Goal: Task Accomplishment & Management: Use online tool/utility

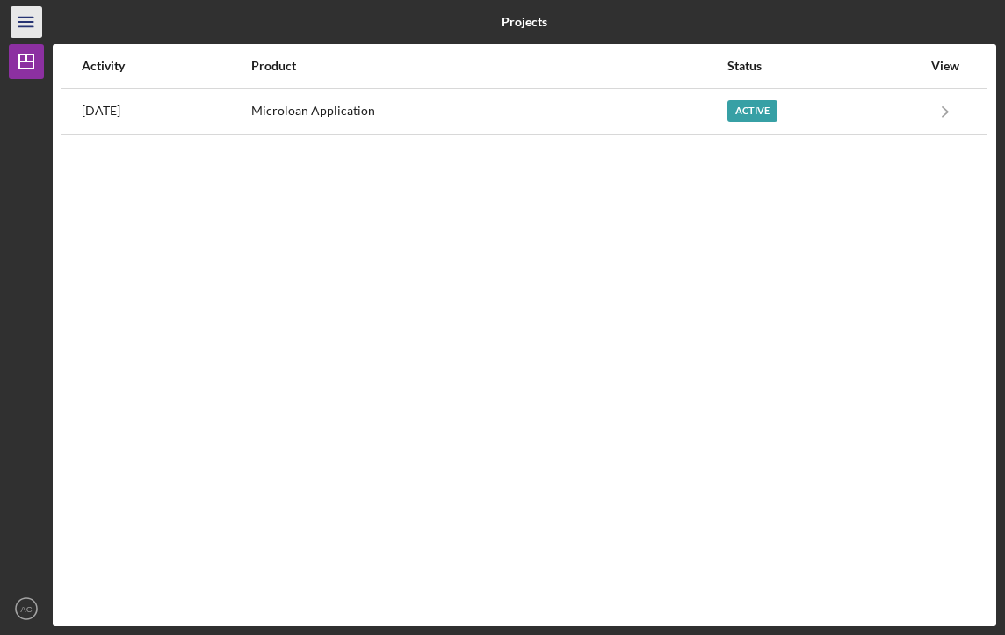
click at [33, 22] on line "button" at bounding box center [25, 22] width 14 height 0
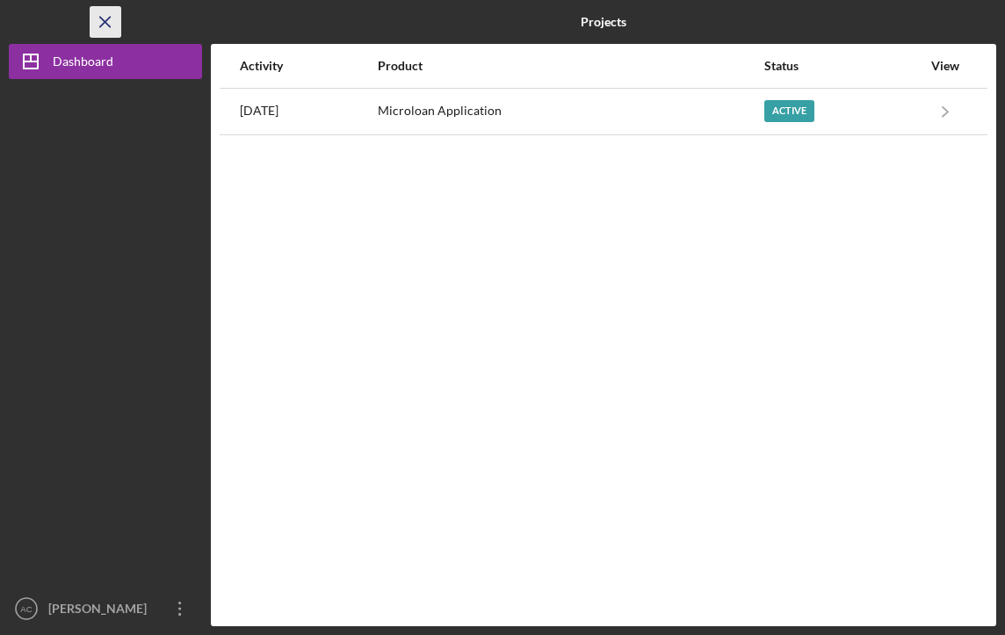
click at [101, 24] on icon "Icon/Menu Close" at bounding box center [106, 23] width 40 height 40
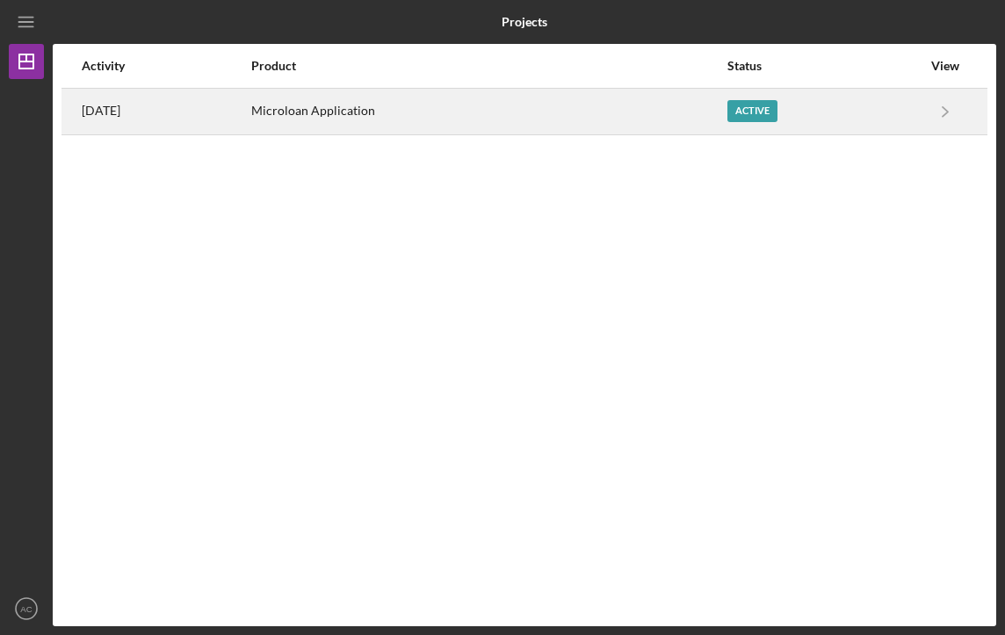
click at [250, 108] on div "[DATE]" at bounding box center [166, 112] width 168 height 44
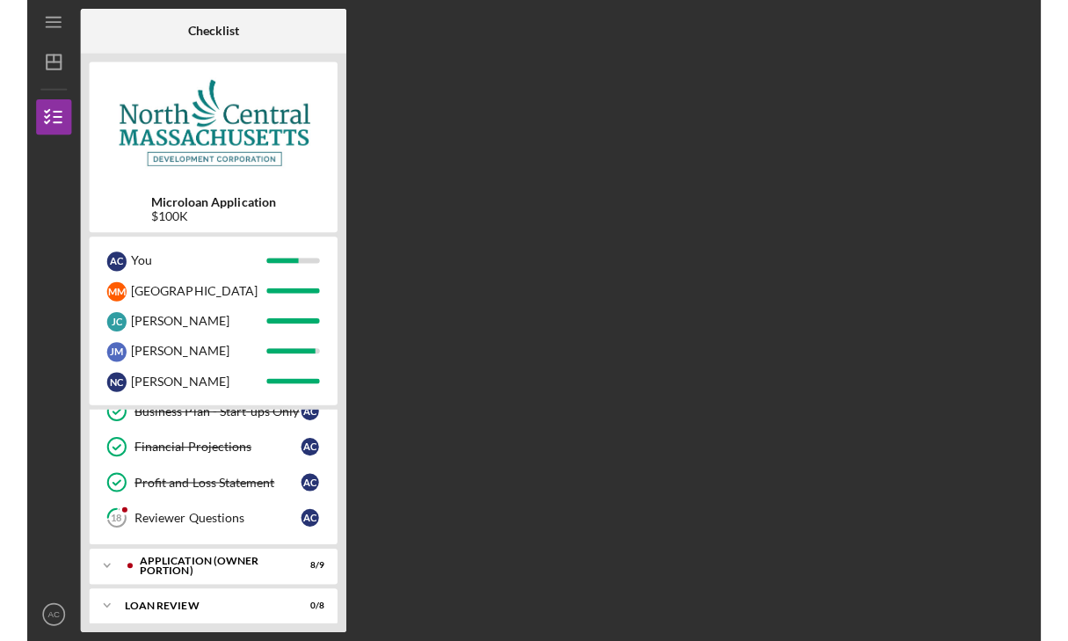
scroll to position [502, 0]
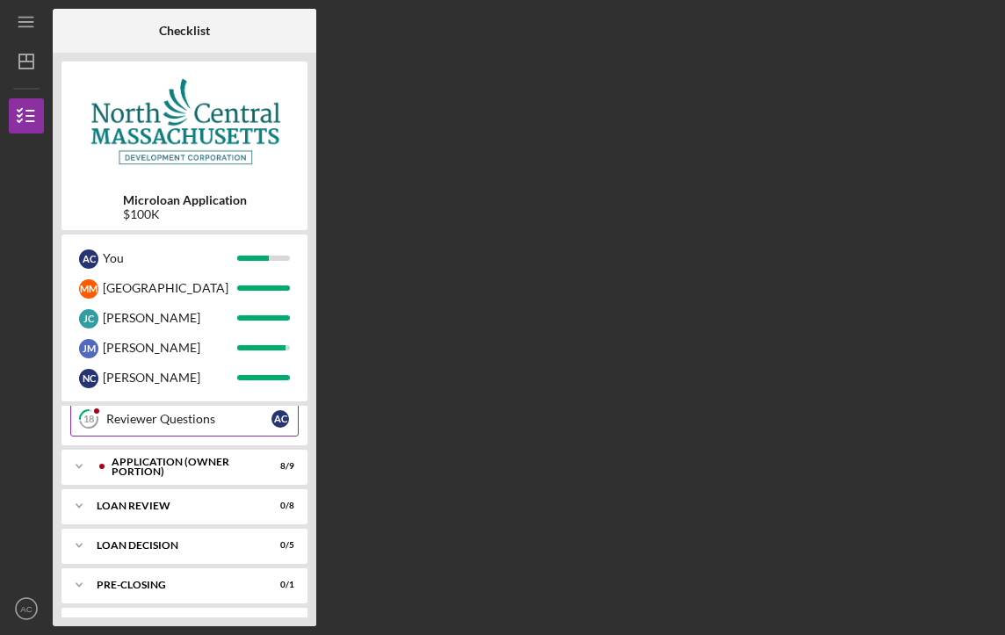
click at [167, 430] on link "18 Reviewer Questions A C" at bounding box center [184, 419] width 229 height 35
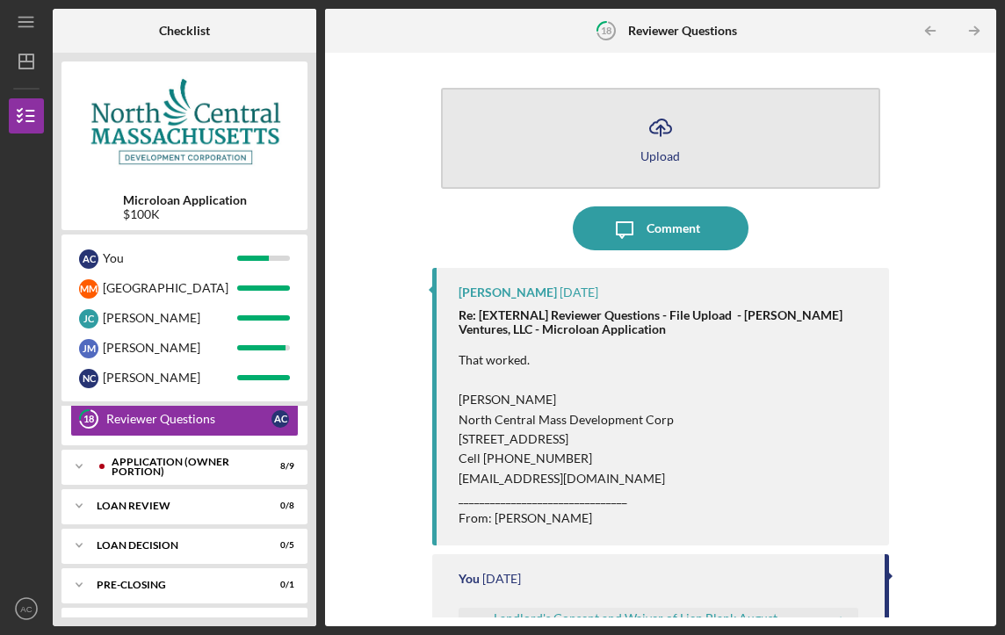
click at [650, 134] on icon "Icon/Upload" at bounding box center [661, 127] width 44 height 44
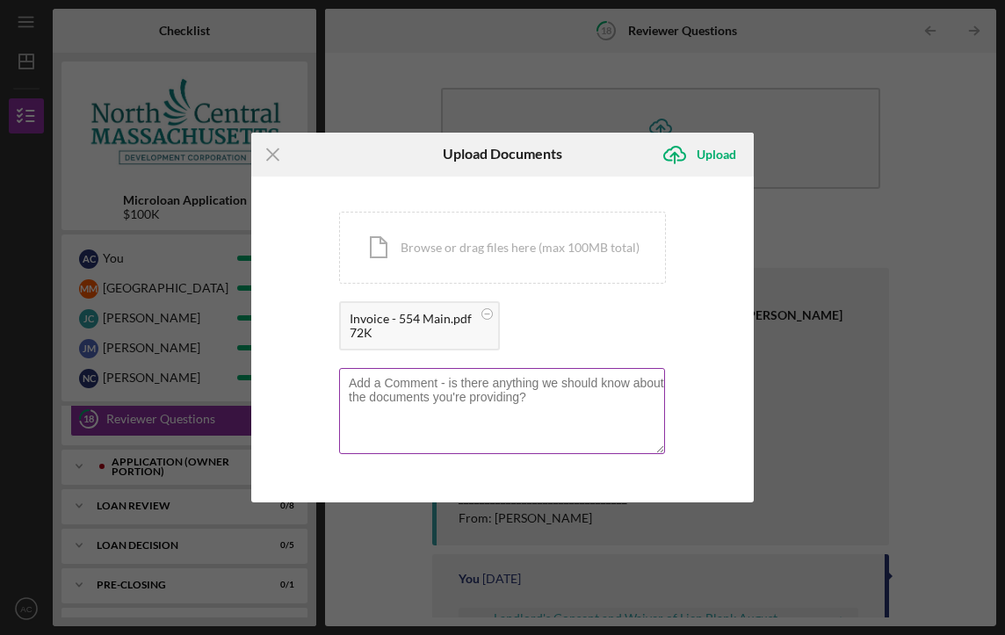
click at [471, 388] on textarea at bounding box center [502, 411] width 326 height 86
type textarea "Attached is the invoice provided by the GC"
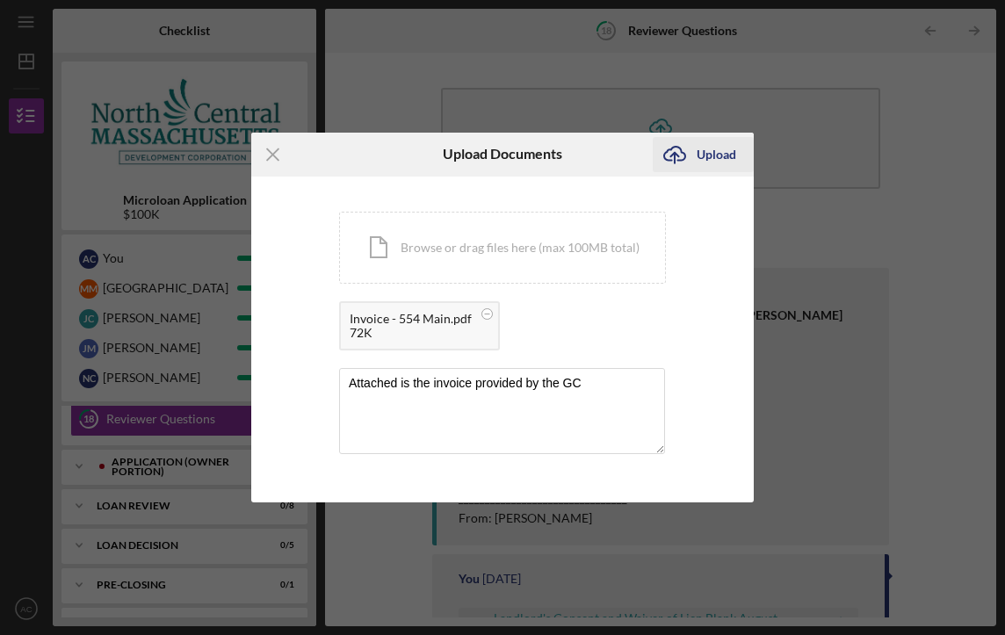
click at [722, 156] on div "Upload" at bounding box center [717, 154] width 40 height 35
